Goal: Browse casually

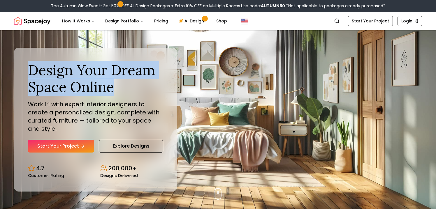
click at [14, 67] on div "Design Your Dream Space Online Work 1:1 with expert interior designers to creat…" at bounding box center [95, 120] width 163 height 144
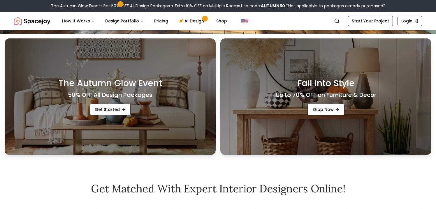
scroll to position [177, 0]
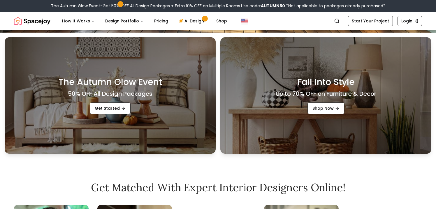
click at [313, 94] on h4 "Up to 70% OFF on Furniture & Decor" at bounding box center [326, 94] width 101 height 8
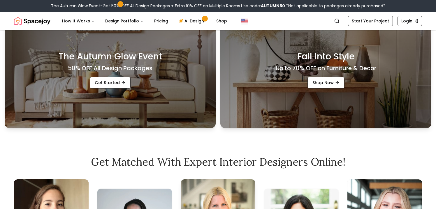
scroll to position [199, 0]
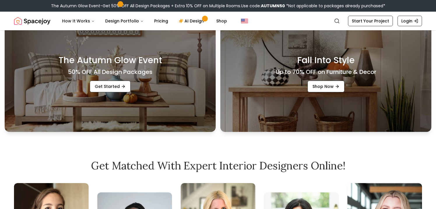
click at [319, 72] on h4 "Up to 70% OFF on Furniture & Decor" at bounding box center [326, 72] width 101 height 8
click at [324, 90] on link "Shop Now" at bounding box center [326, 87] width 37 height 12
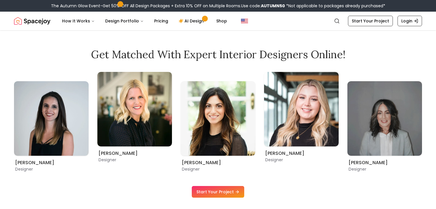
scroll to position [336, 0]
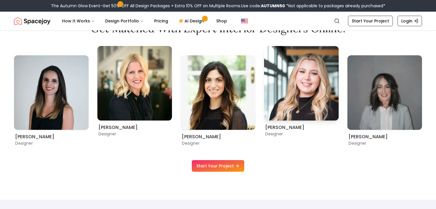
click at [300, 87] on img "5 / 11" at bounding box center [301, 83] width 75 height 75
click at [231, 168] on link "Start Your Project" at bounding box center [218, 166] width 52 height 12
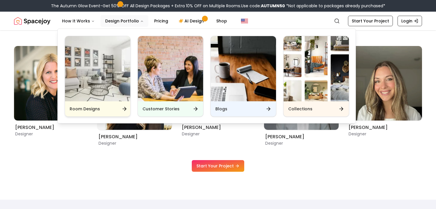
click at [107, 68] on img "Main" at bounding box center [97, 68] width 65 height 65
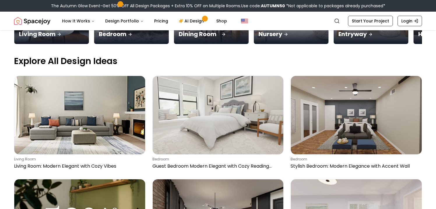
scroll to position [181, 0]
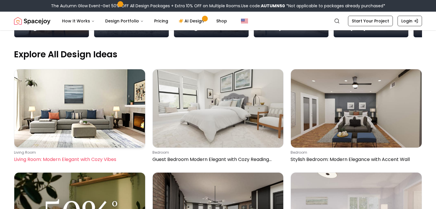
click at [115, 93] on img at bounding box center [79, 108] width 131 height 78
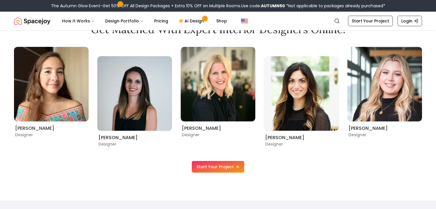
scroll to position [336, 0]
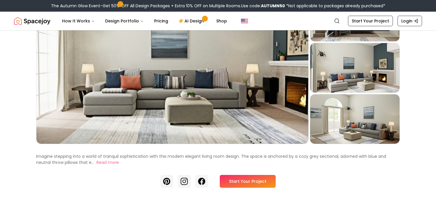
scroll to position [81, 0]
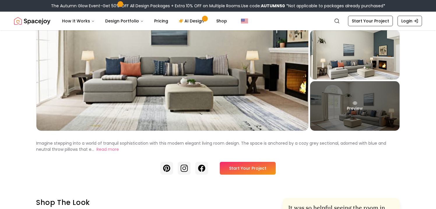
click at [355, 89] on div "Preview" at bounding box center [354, 106] width 89 height 50
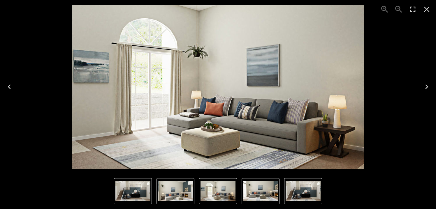
click at [426, 8] on icon "Close" at bounding box center [426, 9] width 9 height 9
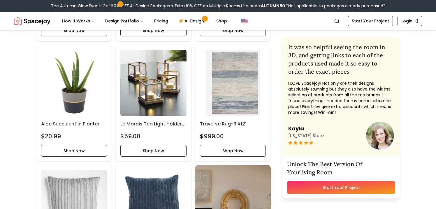
scroll to position [374, 0]
